Goal: Task Accomplishment & Management: Complete application form

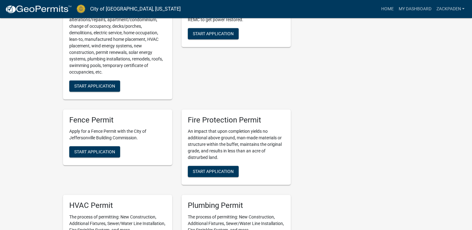
scroll to position [218, 0]
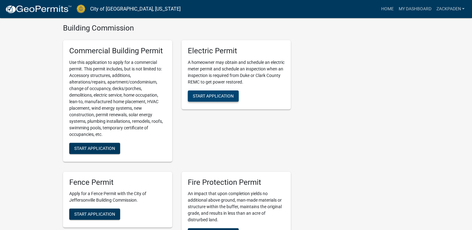
click at [217, 95] on span "Start Application" at bounding box center [213, 95] width 41 height 5
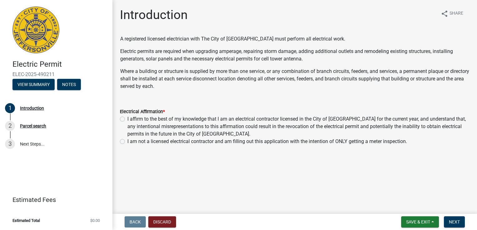
click at [127, 119] on div "I affirm to the best of my knowledge that I am an electrical contractor license…" at bounding box center [294, 126] width 349 height 22
click at [127, 121] on label "I affirm to the best of my knowledge that I am an electrical contractor license…" at bounding box center [298, 126] width 342 height 22
click at [127, 119] on input "I affirm to the best of my knowledge that I am an electrical contractor license…" at bounding box center [129, 117] width 4 height 4
radio input "true"
click at [127, 139] on label "I am not a licensed electrical contractor and am filling out this application w…" at bounding box center [267, 141] width 280 height 7
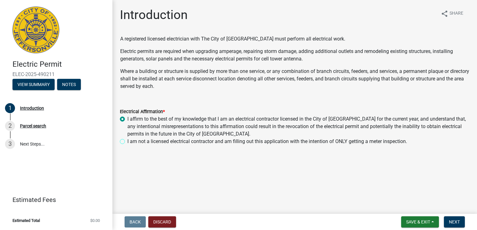
click at [127, 139] on input "I am not a licensed electrical contractor and am filling out this application w…" at bounding box center [129, 140] width 4 height 4
radio input "true"
click at [125, 119] on div "I affirm to the best of my knowledge that I am an electrical contractor license…" at bounding box center [294, 126] width 349 height 22
click at [125, 121] on div "I affirm to the best of my knowledge that I am an electrical contractor license…" at bounding box center [294, 126] width 349 height 22
click at [127, 119] on label "I affirm to the best of my knowledge that I am an electrical contractor license…" at bounding box center [298, 126] width 342 height 22
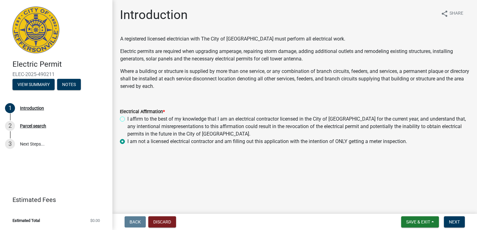
click at [127, 119] on input "I affirm to the best of my knowledge that I am an electrical contractor license…" at bounding box center [129, 117] width 4 height 4
radio input "true"
click at [449, 222] on span "Next" at bounding box center [454, 222] width 11 height 5
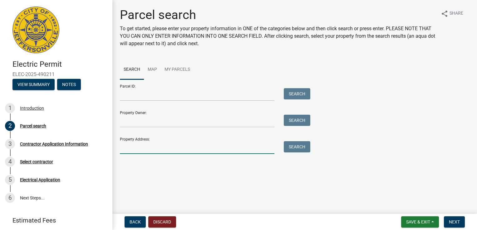
click at [156, 148] on input "Property Address:" at bounding box center [197, 147] width 154 height 13
type input "[STREET_ADDRESS]"
click at [303, 152] on button "Search" at bounding box center [297, 146] width 27 height 11
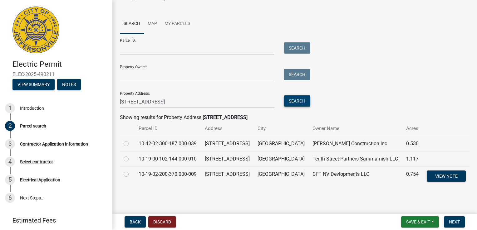
scroll to position [62, 0]
click at [131, 155] on label at bounding box center [131, 155] width 0 height 0
click at [131, 155] on input "radio" at bounding box center [133, 157] width 4 height 4
radio input "true"
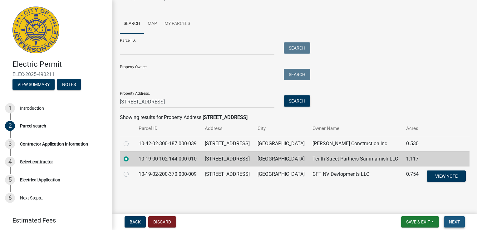
click at [455, 221] on span "Next" at bounding box center [454, 222] width 11 height 5
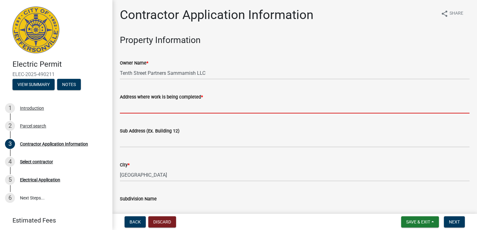
click at [224, 108] on input "Address where work is being completed *" at bounding box center [294, 107] width 349 height 13
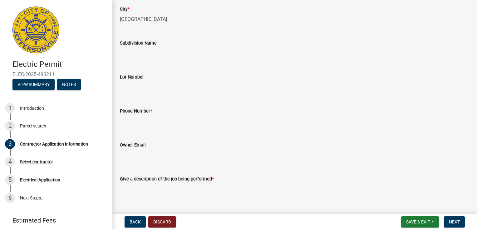
scroll to position [187, 0]
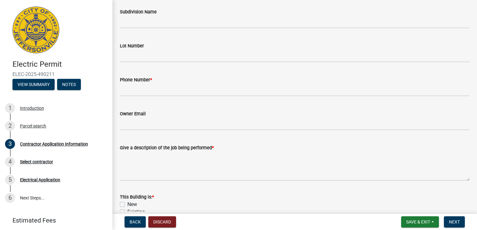
type input "[STREET_ADDRESS]"
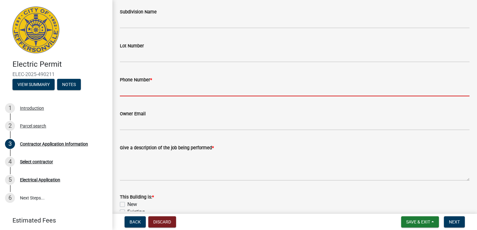
click at [202, 96] on input "Phone Number *" at bounding box center [294, 90] width 349 height 13
type input "8129878378"
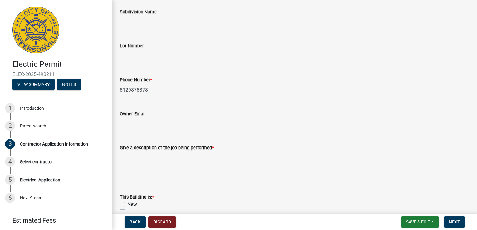
type input "200"
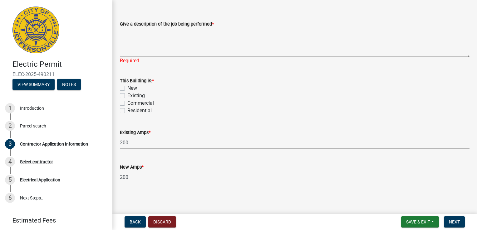
scroll to position [312, 0]
click at [127, 95] on label "Existing" at bounding box center [135, 94] width 17 height 7
click at [127, 95] on input "Existing" at bounding box center [129, 93] width 4 height 4
checkbox input "true"
checkbox input "false"
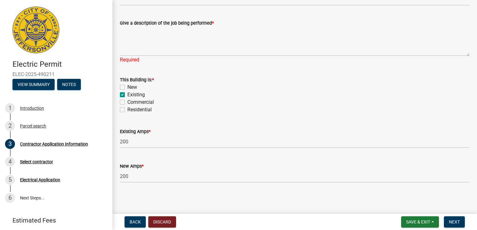
checkbox input "true"
checkbox input "false"
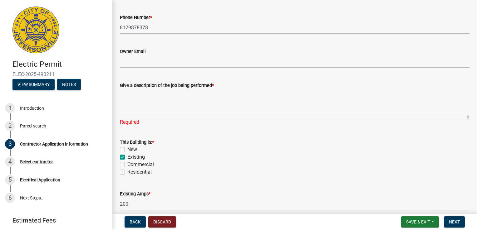
scroll to position [218, 0]
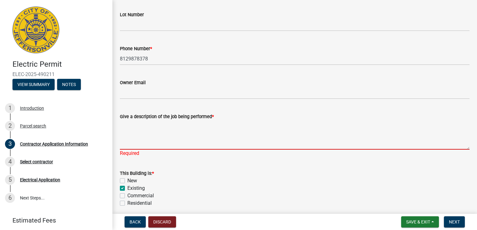
click at [177, 145] on textarea "Give a description of the job being performed *" at bounding box center [294, 134] width 349 height 29
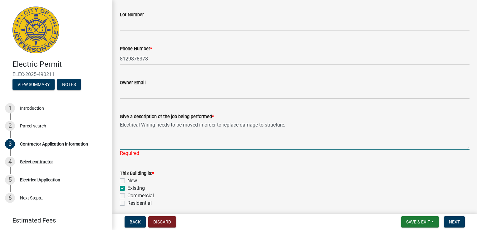
drag, startPoint x: 197, startPoint y: 126, endPoint x: 185, endPoint y: 131, distance: 13.7
click at [185, 131] on textarea "Electrical Wiring needs to be moved in order to replace damage to structure." at bounding box center [294, 134] width 349 height 29
type textarea "Electrical Wiring needs to be relocated in order to replace damage to structure."
click at [459, 218] on button "Next" at bounding box center [454, 222] width 21 height 11
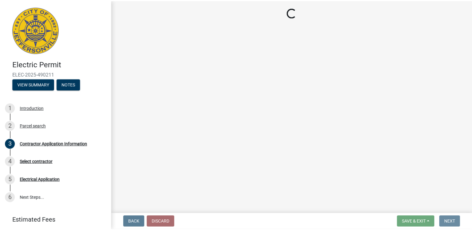
scroll to position [0, 0]
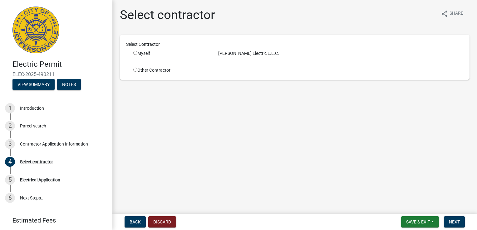
click at [135, 53] on input "radio" at bounding box center [135, 53] width 4 height 4
radio input "true"
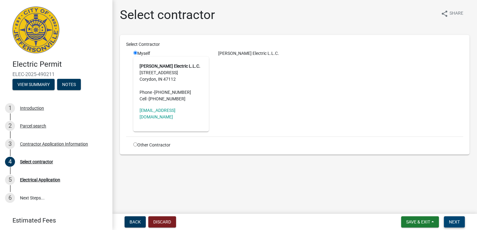
click at [458, 223] on span "Next" at bounding box center [454, 222] width 11 height 5
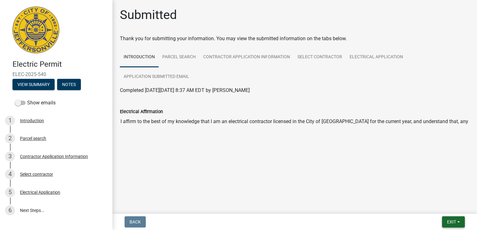
click at [454, 222] on span "Exit" at bounding box center [451, 222] width 9 height 5
click at [435, 206] on button "Save & Exit" at bounding box center [440, 205] width 50 height 15
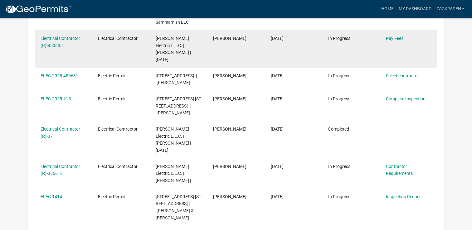
scroll to position [156, 0]
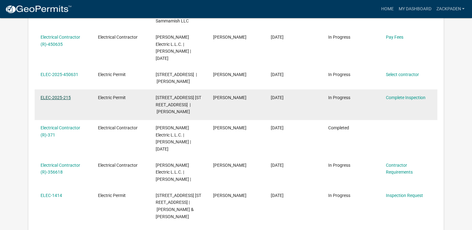
click at [61, 100] on link "ELEC-2025-215" at bounding box center [56, 97] width 30 height 5
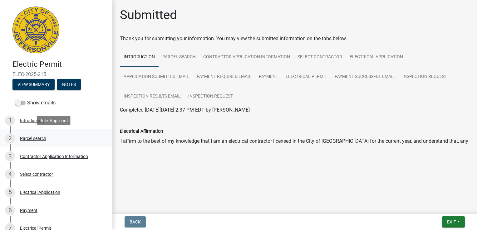
scroll to position [101, 0]
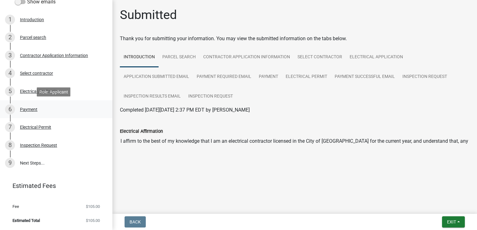
click at [62, 116] on link "6 Payment" at bounding box center [56, 109] width 112 height 18
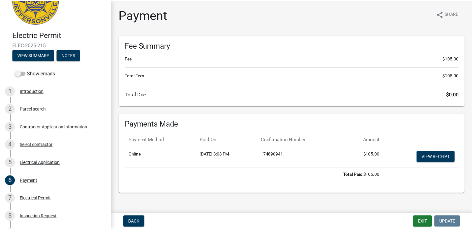
scroll to position [0, 0]
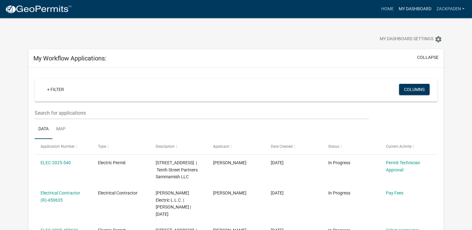
click at [416, 8] on link "My Dashboard" at bounding box center [415, 9] width 38 height 12
